Goal: Information Seeking & Learning: Understand process/instructions

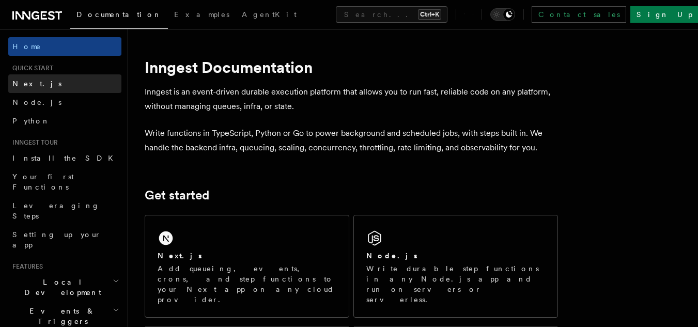
click at [42, 87] on link "Next.js" at bounding box center [64, 83] width 113 height 19
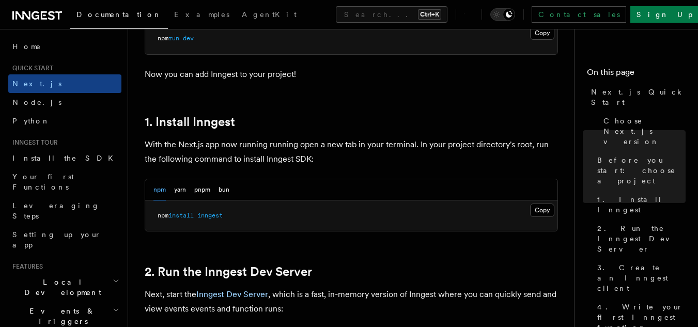
scroll to position [506, 0]
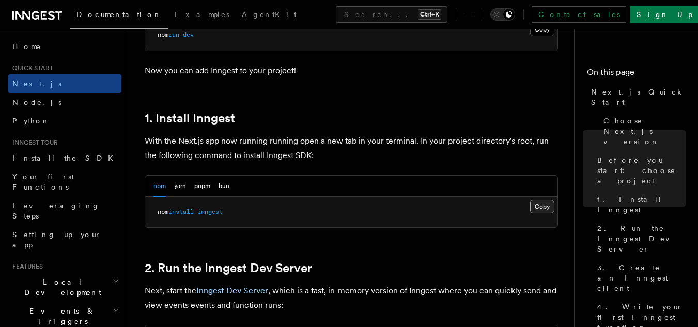
click at [540, 202] on button "Copy Copied" at bounding box center [542, 206] width 24 height 13
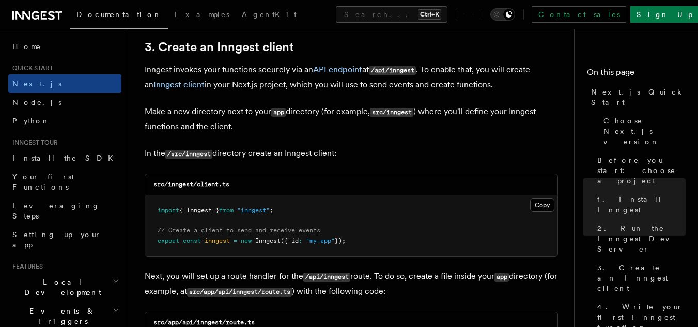
scroll to position [1222, 0]
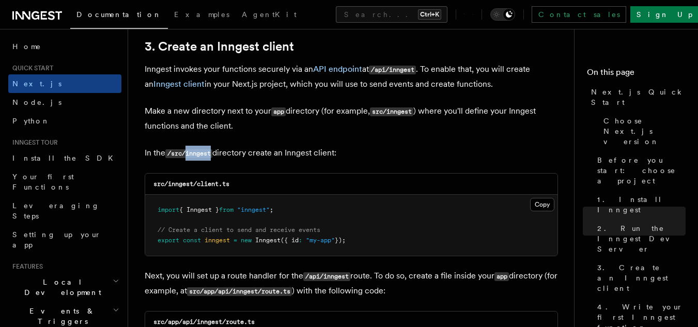
drag, startPoint x: 188, startPoint y: 153, endPoint x: 214, endPoint y: 155, distance: 25.9
click at [212, 155] on code "/src/inngest" at bounding box center [188, 153] width 47 height 9
copy code "inngest"
drag, startPoint x: 199, startPoint y: 186, endPoint x: 234, endPoint y: 186, distance: 35.6
click at [234, 186] on div "src/inngest/client.ts" at bounding box center [351, 184] width 412 height 21
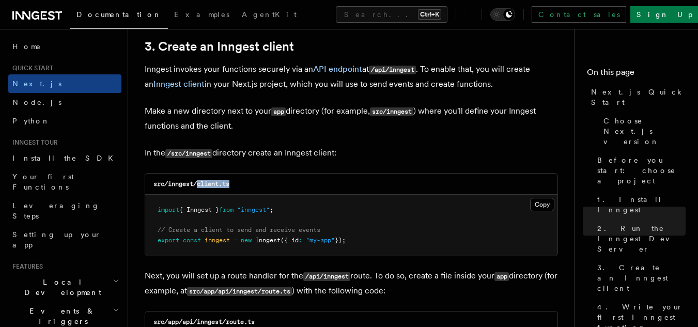
copy code "client.ts"
click at [536, 203] on button "Copy Copied" at bounding box center [542, 204] width 24 height 13
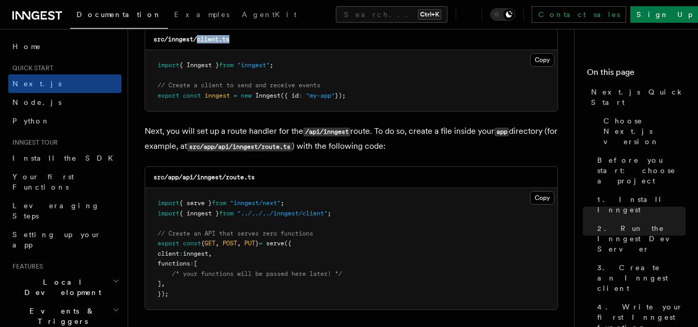
scroll to position [1367, 0]
click at [187, 178] on code "src/app/api/inngest/route.ts" at bounding box center [203, 176] width 101 height 7
copy code "api"
click at [209, 174] on code "src/app/api/inngest/route.ts" at bounding box center [203, 176] width 101 height 7
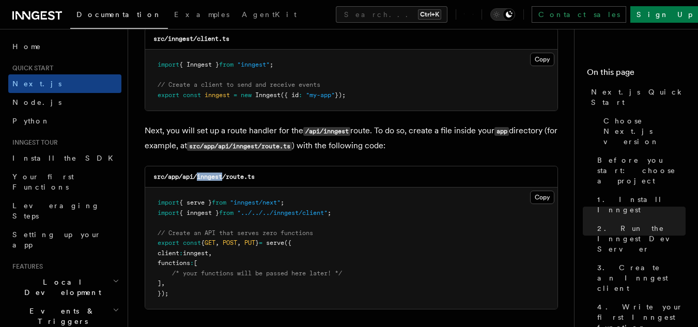
click at [209, 174] on code "src/app/api/inngest/route.ts" at bounding box center [203, 176] width 101 height 7
copy code "inngest"
click at [235, 173] on code "src/app/api/inngest/route.ts" at bounding box center [203, 176] width 101 height 7
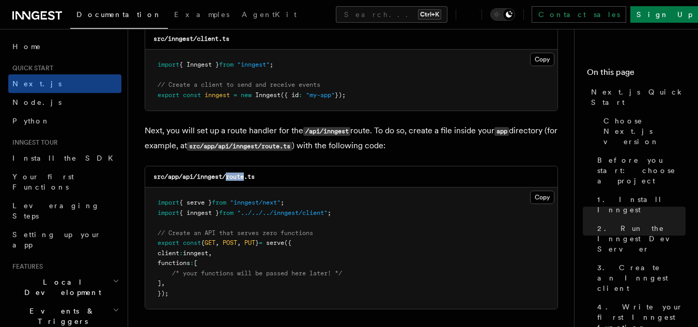
click at [235, 173] on code "src/app/api/inngest/route.ts" at bounding box center [203, 176] width 101 height 7
drag, startPoint x: 228, startPoint y: 180, endPoint x: 265, endPoint y: 180, distance: 37.2
click at [265, 180] on div "src/app/api/inngest/route.ts" at bounding box center [351, 176] width 412 height 21
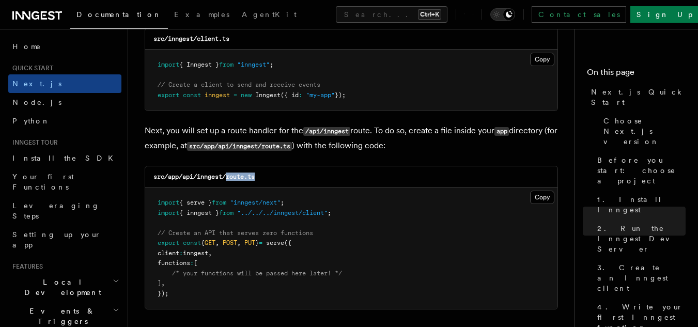
copy code "route.ts"
click at [551, 192] on button "Copy Copied" at bounding box center [542, 197] width 24 height 13
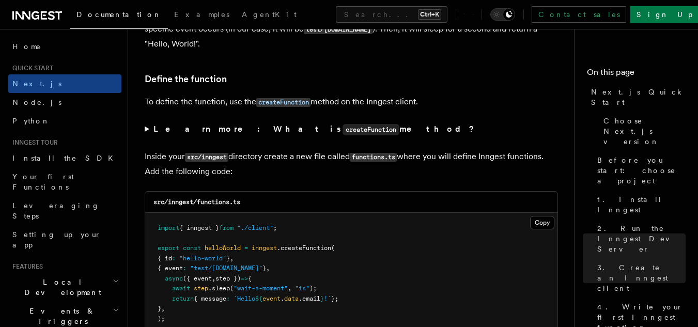
scroll to position [1725, 0]
click at [209, 199] on code "src/inngest/functions.ts" at bounding box center [196, 201] width 87 height 7
copy code "functions"
